Goal: Information Seeking & Learning: Learn about a topic

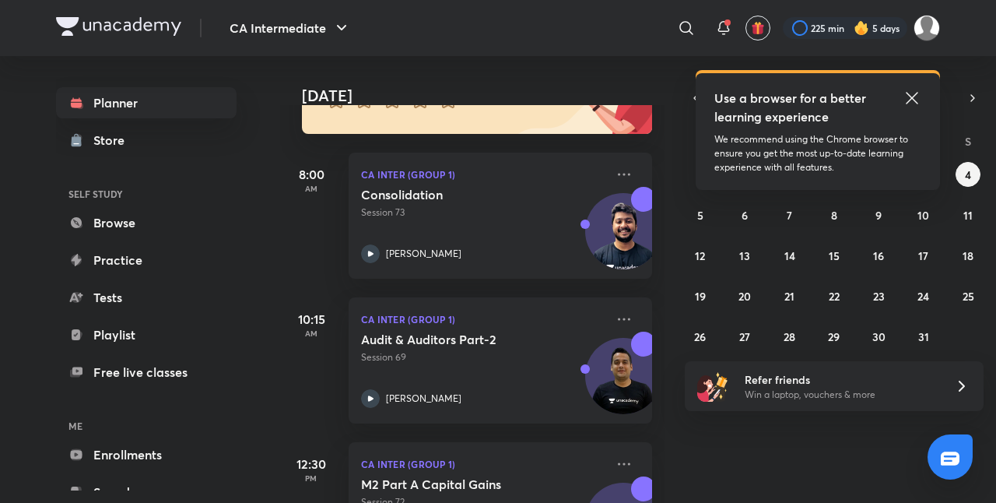
scroll to position [189, 0]
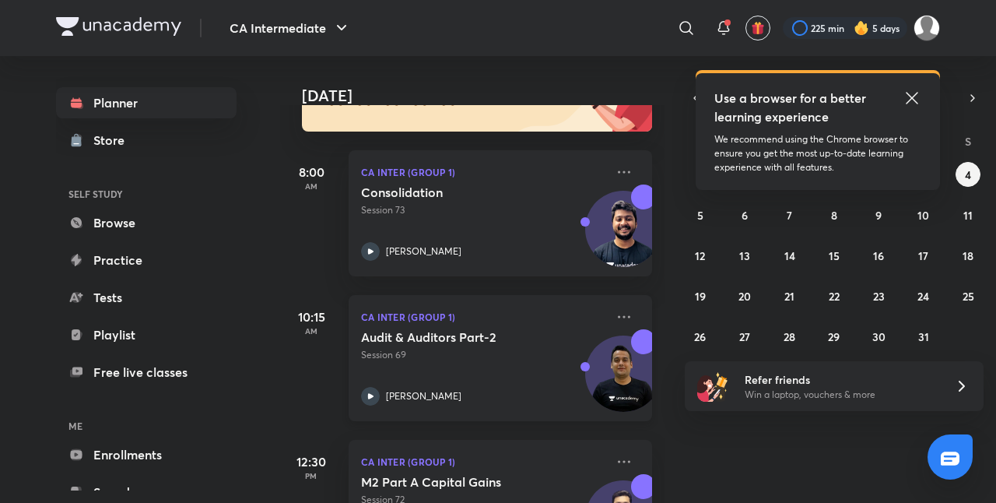
click at [492, 406] on div "CA Inter (Group 1) Audit & Auditors Part-2 Session 69 Ankit Oberoi" at bounding box center [499, 358] width 303 height 126
drag, startPoint x: 492, startPoint y: 406, endPoint x: 490, endPoint y: 392, distance: 14.2
click at [490, 392] on div "CA Inter (Group 1) Audit & Auditors Part-2 Session 69 Ankit Oberoi" at bounding box center [499, 358] width 303 height 126
click at [490, 392] on div "[PERSON_NAME]" at bounding box center [483, 396] width 244 height 19
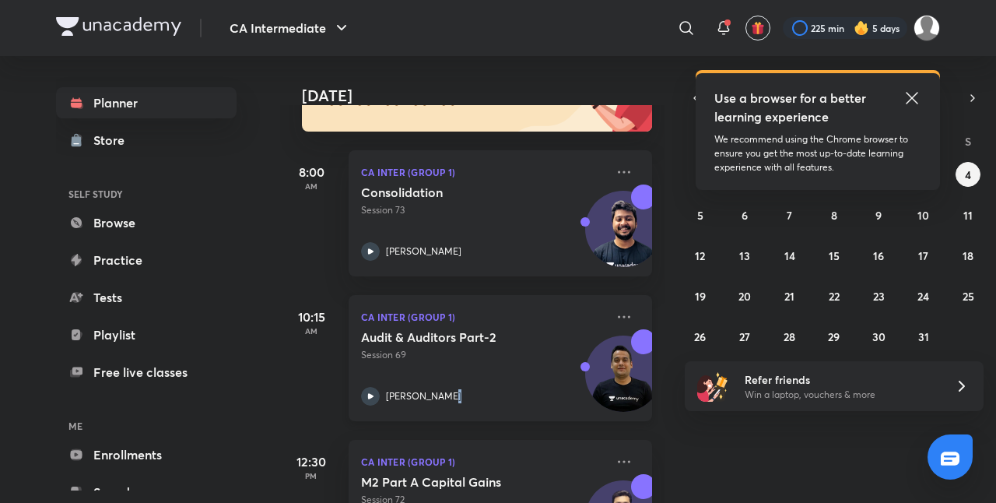
click at [490, 392] on div "[PERSON_NAME]" at bounding box center [483, 396] width 244 height 19
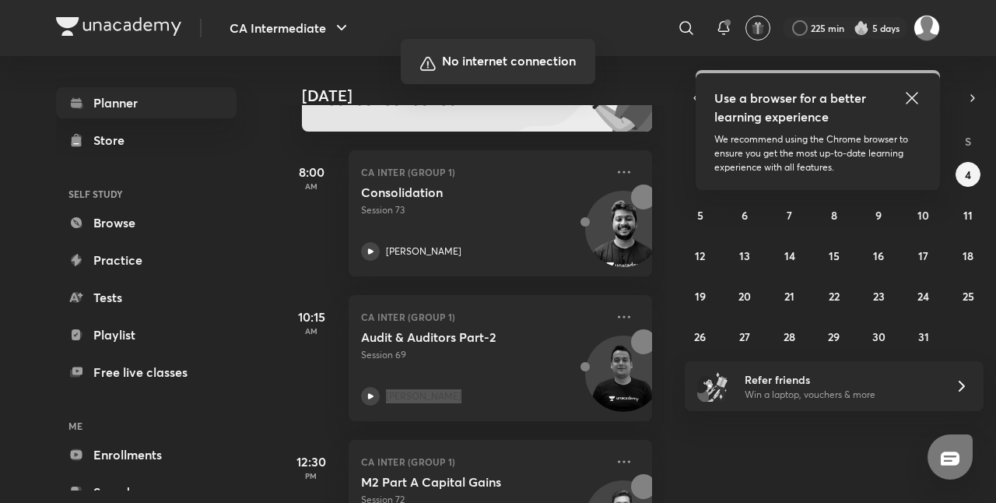
scroll to position [189, 0]
click at [615, 207] on div at bounding box center [498, 251] width 996 height 503
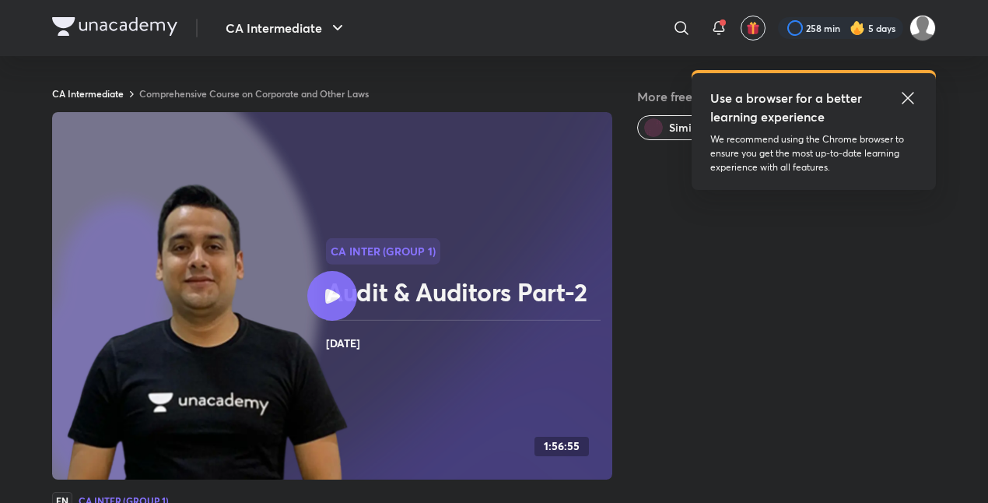
click at [335, 295] on icon at bounding box center [332, 296] width 15 height 15
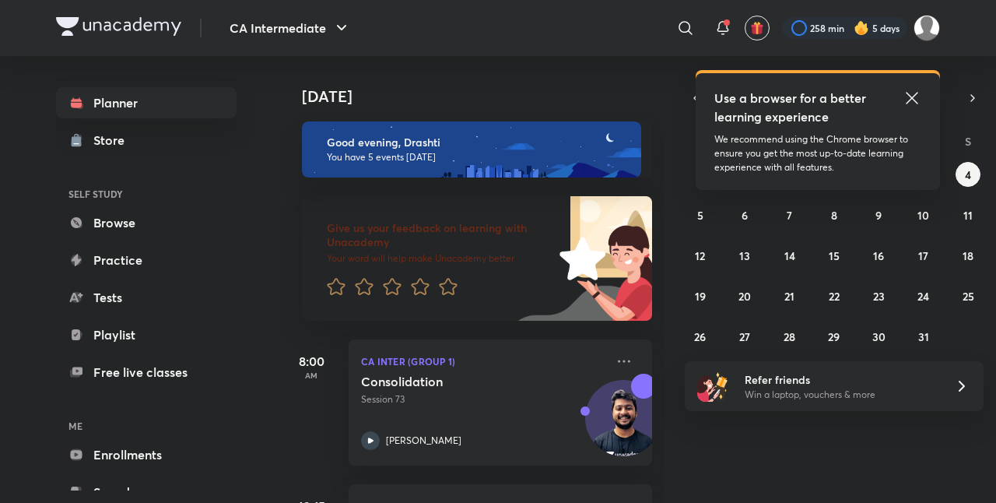
scroll to position [176, 0]
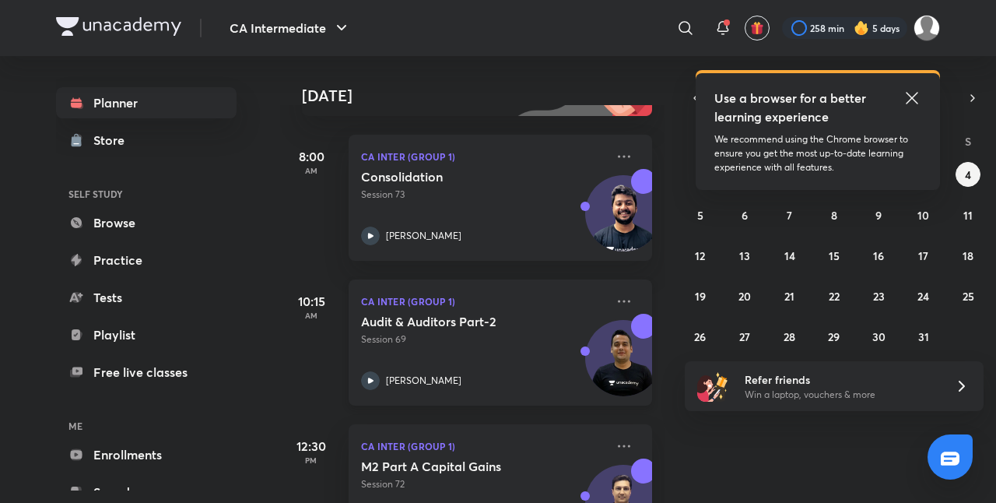
scroll to position [208, 0]
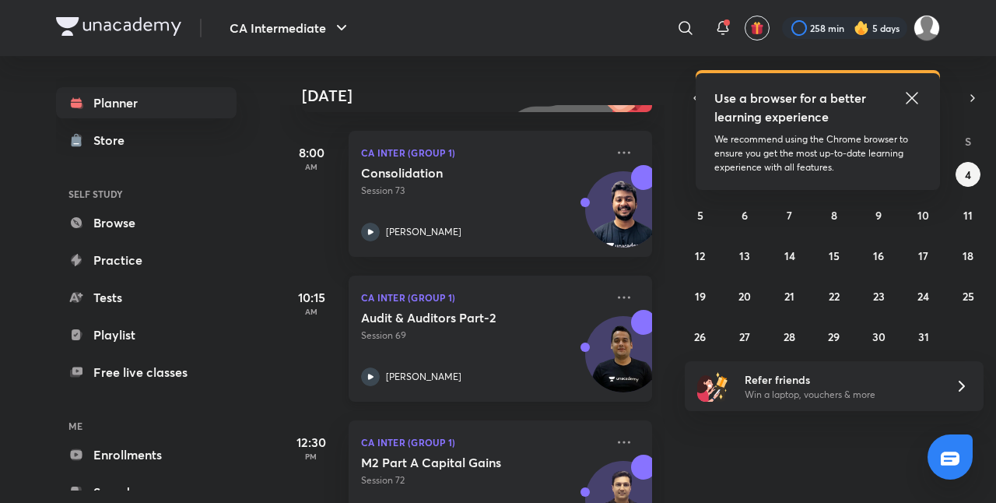
click at [486, 358] on div "Audit & Auditors Part-2 Session 69 Ankit Oberoi" at bounding box center [483, 348] width 244 height 76
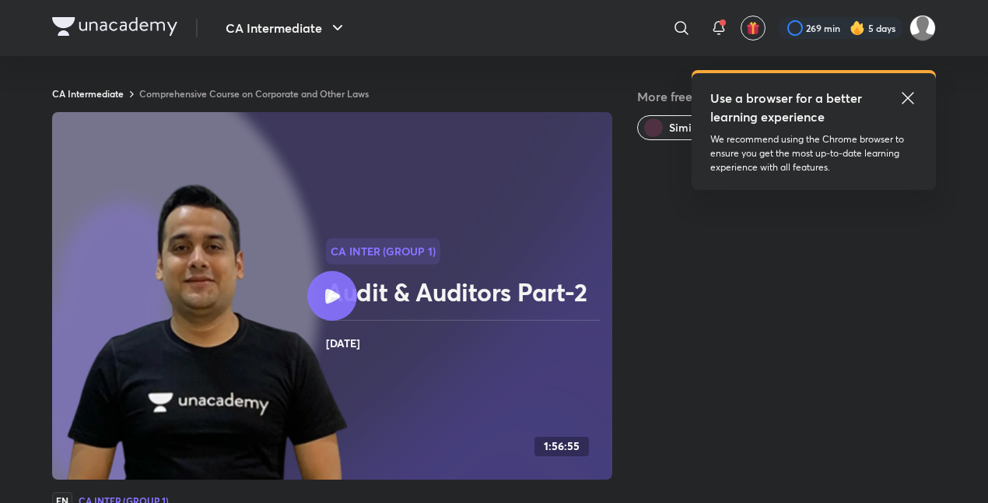
click at [912, 99] on icon at bounding box center [907, 98] width 19 height 19
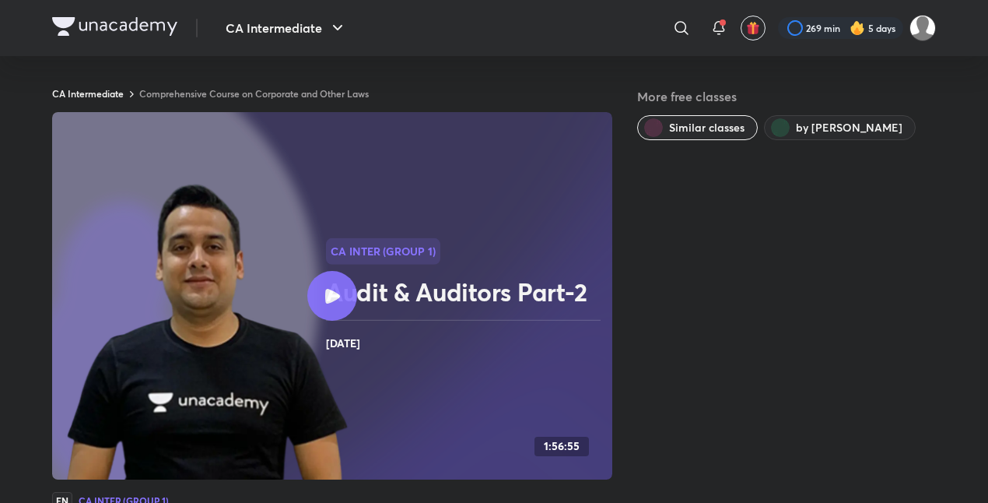
click at [862, 33] on img at bounding box center [857, 28] width 16 height 16
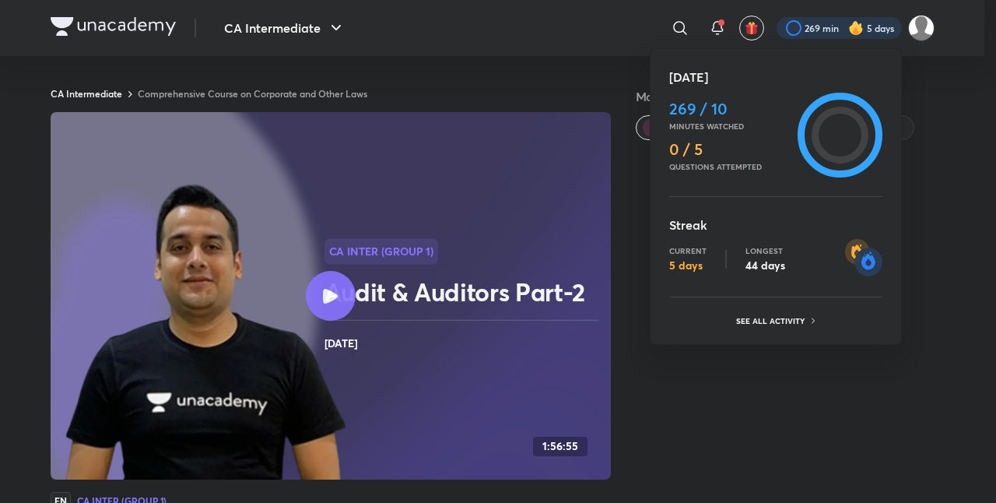
click at [937, 107] on div at bounding box center [498, 251] width 996 height 503
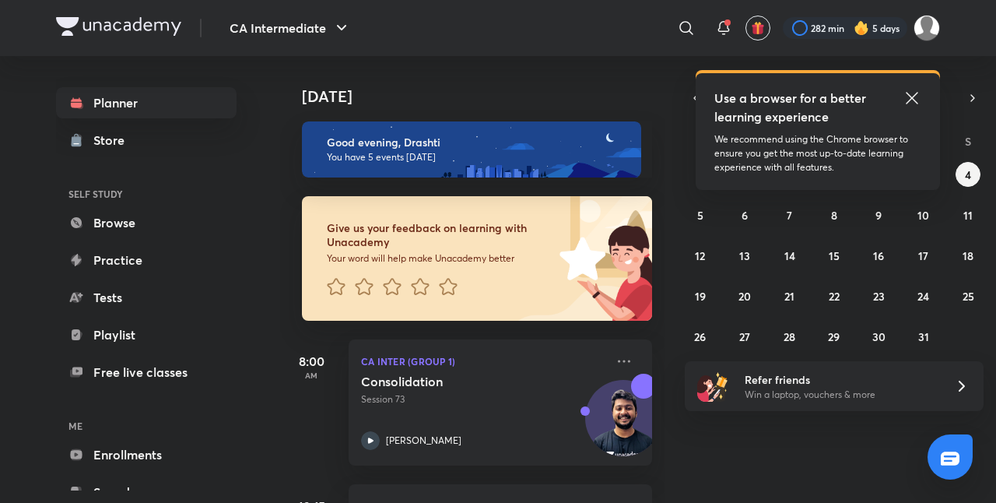
click at [912, 101] on icon at bounding box center [911, 98] width 19 height 19
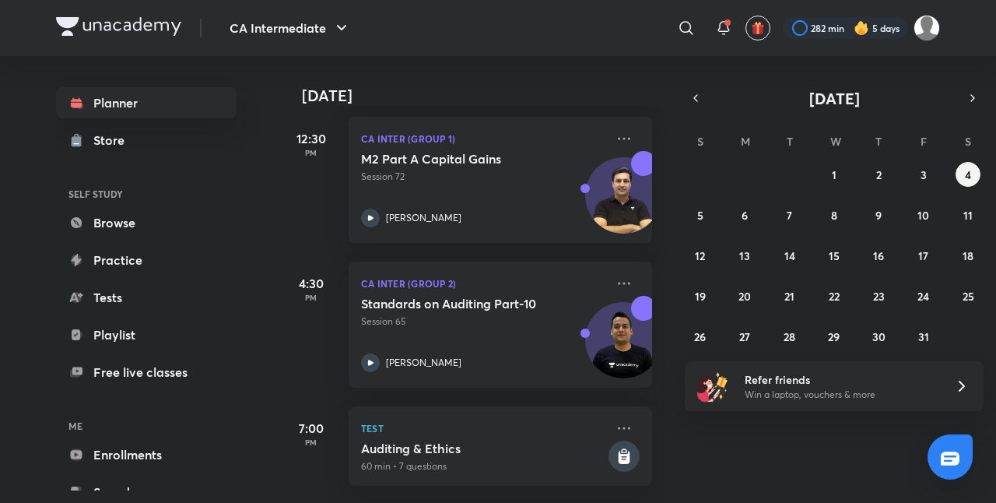
scroll to position [523, 0]
drag, startPoint x: 493, startPoint y: 406, endPoint x: 510, endPoint y: 341, distance: 67.5
click at [510, 341] on div "Today Good evening, Drashti You have 5 events today Give us your feedback on le…" at bounding box center [472, 279] width 384 height 447
click at [510, 341] on div "Standards on Auditing Part-10 Session 65 Ankit Oberoi" at bounding box center [483, 334] width 244 height 76
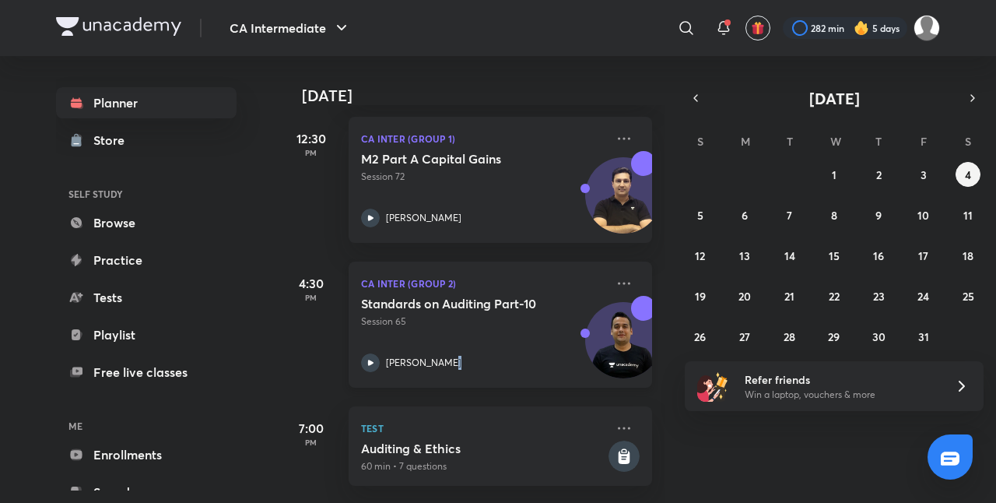
click at [510, 341] on div "Standards on Auditing Part-10 Session 65 Ankit Oberoi" at bounding box center [483, 334] width 244 height 76
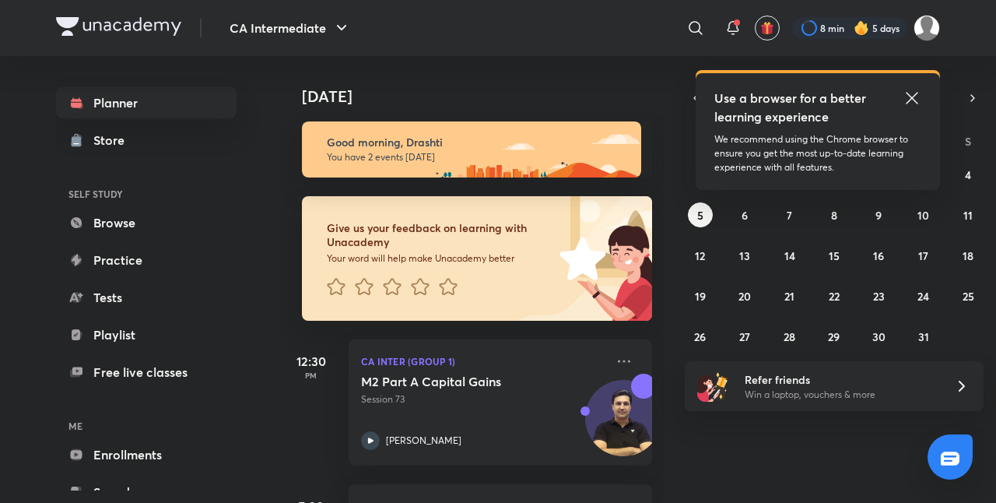
click at [910, 92] on icon at bounding box center [911, 98] width 19 height 19
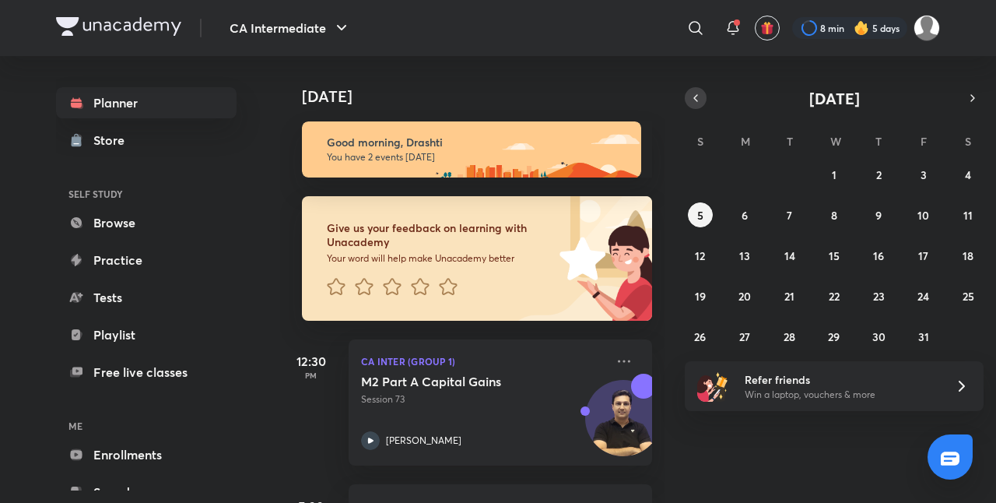
click at [697, 95] on icon "button" at bounding box center [695, 98] width 3 height 6
click at [966, 262] on button "20" at bounding box center [967, 255] width 25 height 25
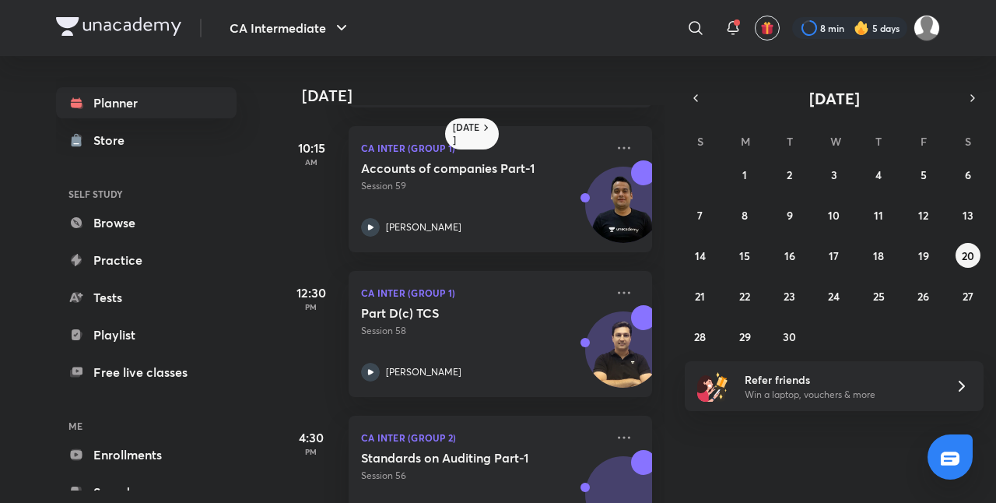
scroll to position [142, 0]
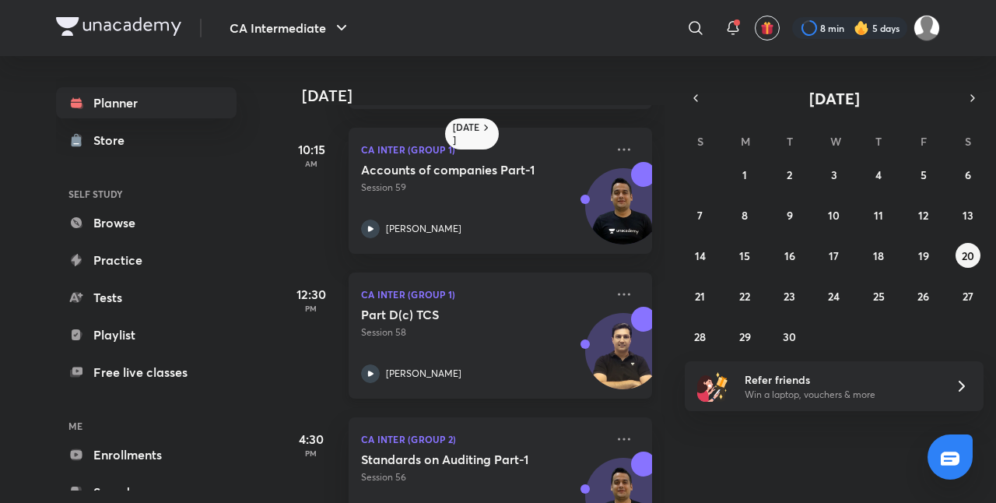
click at [512, 320] on h5 "Part D(c) TCS" at bounding box center [458, 314] width 194 height 16
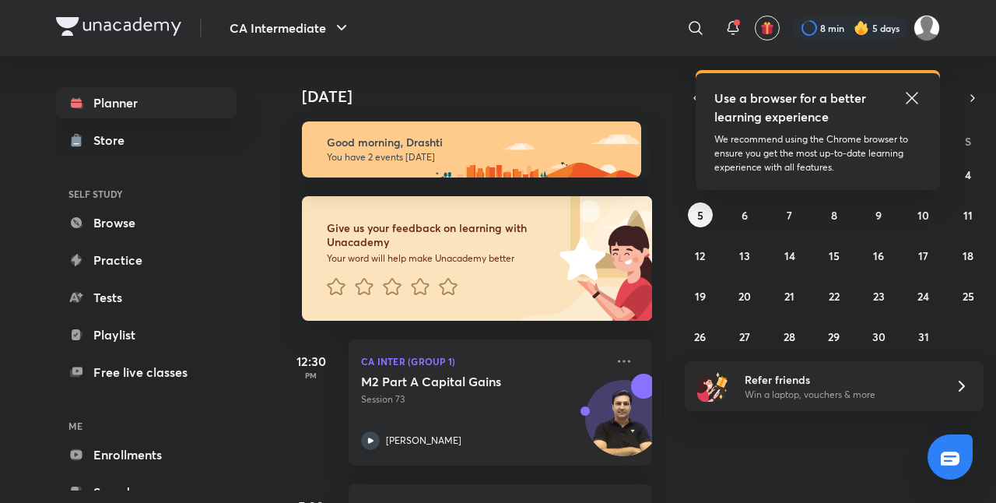
click at [913, 99] on icon at bounding box center [911, 98] width 12 height 12
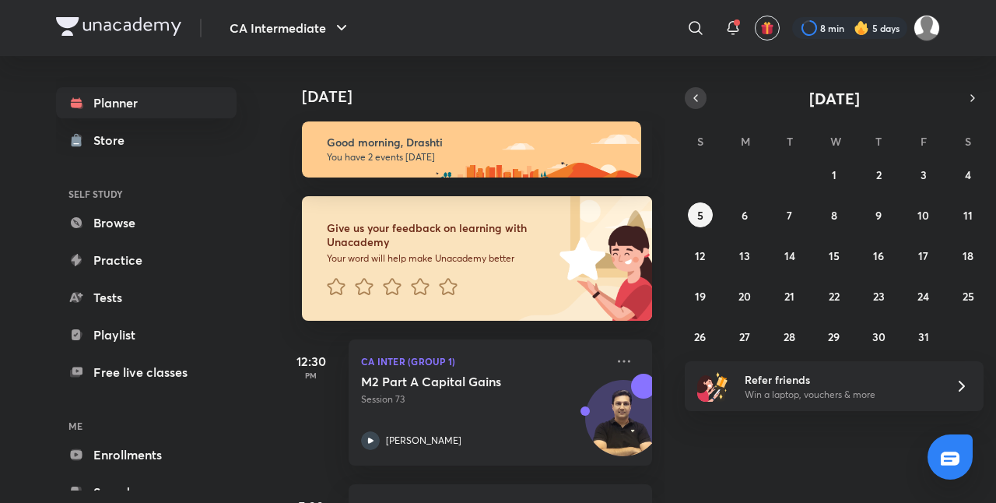
click at [692, 93] on icon "button" at bounding box center [695, 98] width 12 height 14
click at [739, 292] on abbr "22" at bounding box center [744, 296] width 11 height 15
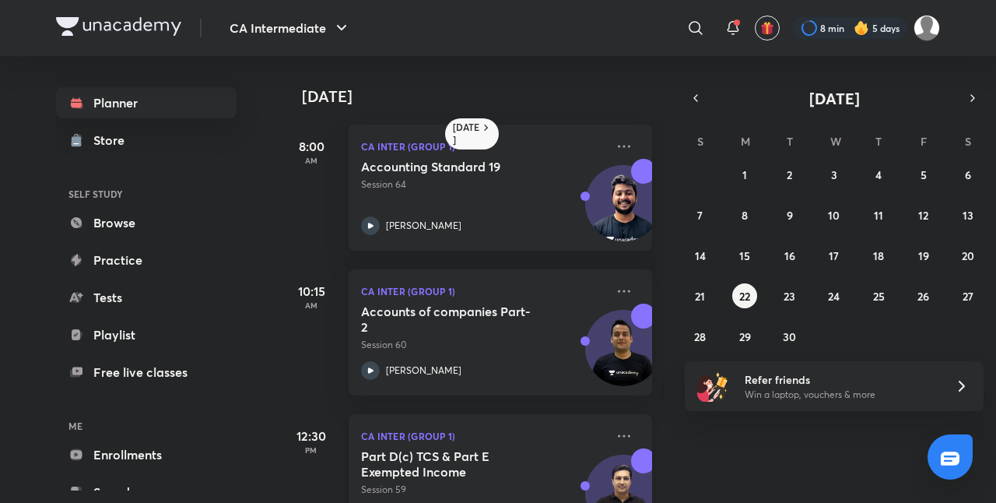
click at [538, 436] on p "CA Inter (Group 1)" at bounding box center [483, 435] width 244 height 19
